Goal: Entertainment & Leisure: Consume media (video, audio)

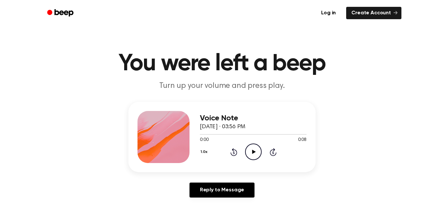
click at [249, 151] on icon "Play Audio" at bounding box center [253, 151] width 17 height 17
click at [248, 153] on icon "Pause Audio" at bounding box center [253, 151] width 17 height 17
drag, startPoint x: 202, startPoint y: 133, endPoint x: 193, endPoint y: 134, distance: 8.6
click at [193, 134] on div "Voice Note September 21, 2022 · 03:56 PM 0:01 0:08 Your browser does not suppor…" at bounding box center [222, 137] width 187 height 70
click at [233, 145] on div "1.0x Rewind 5 seconds Play Audio Skip 5 seconds" at bounding box center [253, 151] width 107 height 17
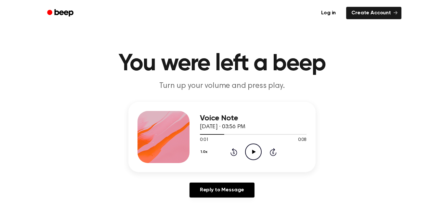
click at [233, 151] on icon at bounding box center [234, 152] width 7 height 8
click at [250, 154] on icon "Play Audio" at bounding box center [253, 151] width 17 height 17
click at [250, 154] on icon "Pause Audio" at bounding box center [253, 151] width 17 height 17
click at [250, 154] on icon "Play Audio" at bounding box center [253, 151] width 17 height 17
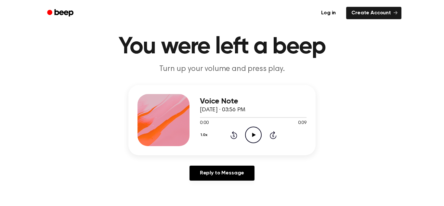
scroll to position [17, 0]
click at [259, 134] on icon "Play Audio" at bounding box center [253, 134] width 17 height 17
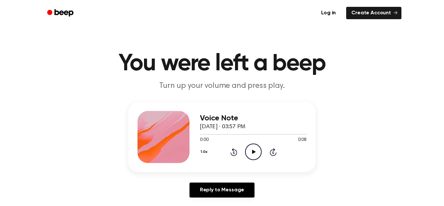
click at [247, 148] on icon "Play Audio" at bounding box center [253, 151] width 17 height 17
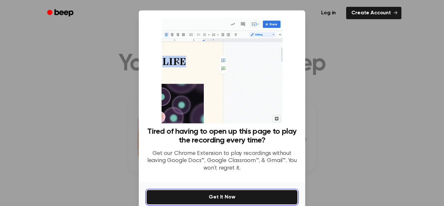
click at [240, 202] on button "Get It Now" at bounding box center [222, 197] width 151 height 14
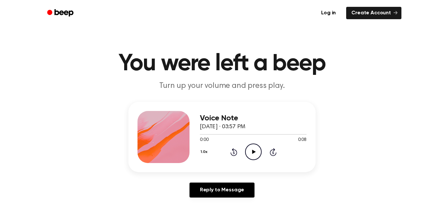
click at [252, 152] on icon "Play Audio" at bounding box center [253, 151] width 17 height 17
click at [255, 156] on icon "Play Audio" at bounding box center [253, 151] width 17 height 17
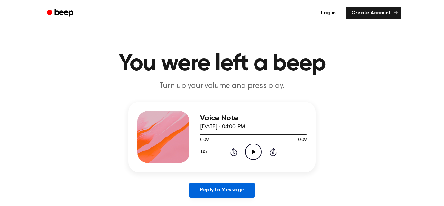
click at [201, 189] on link "Reply to Message" at bounding box center [222, 190] width 65 height 15
